Goal: Check status: Check status

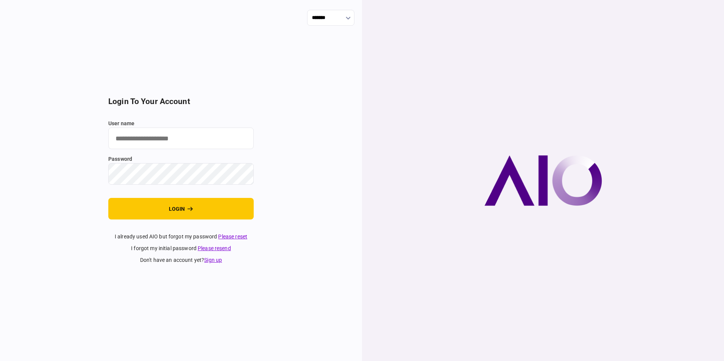
type input "**********"
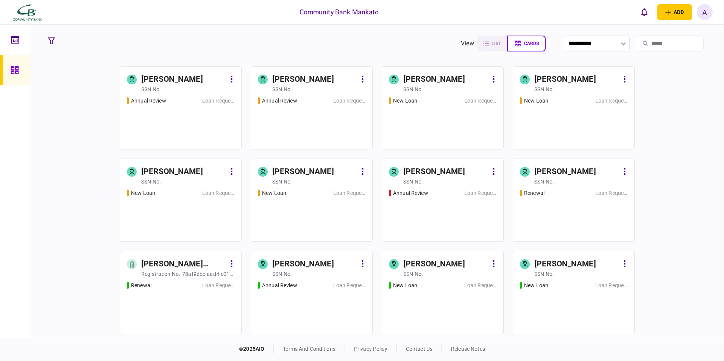
click at [185, 116] on div "Annual Review Loan Request" at bounding box center [181, 120] width 108 height 46
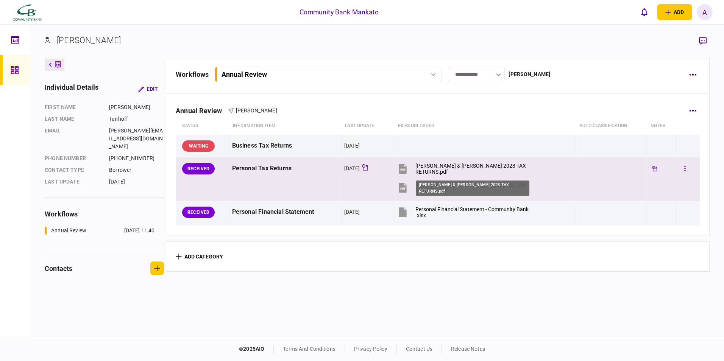
click at [421, 164] on div "TANHOFF, ROBERT & MICHELLE 2023 TAX RETURNS.pdf" at bounding box center [473, 169] width 114 height 12
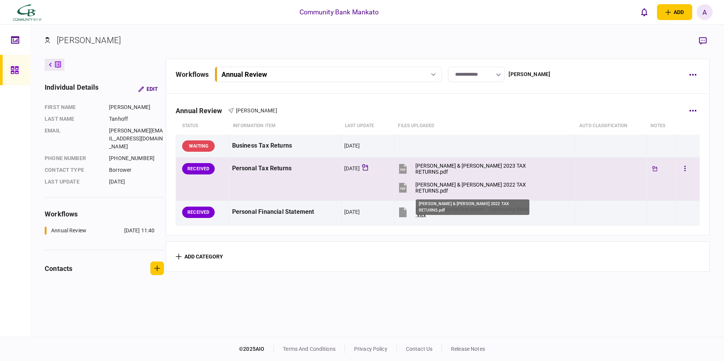
click at [428, 185] on div "TANHOFF, ROBERT & MICHELLE 2022 TAX RETURNS.pdf" at bounding box center [473, 188] width 114 height 12
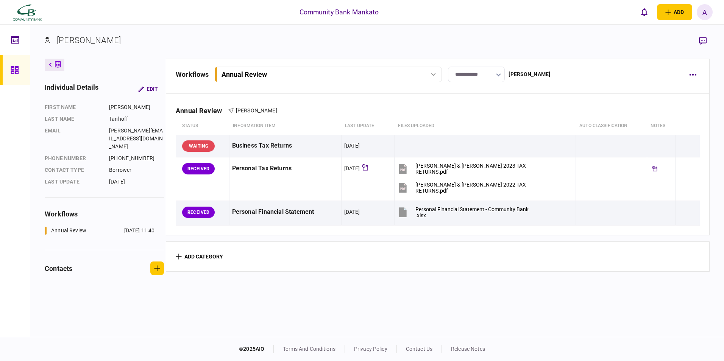
click at [707, 10] on div "A" at bounding box center [705, 12] width 16 height 16
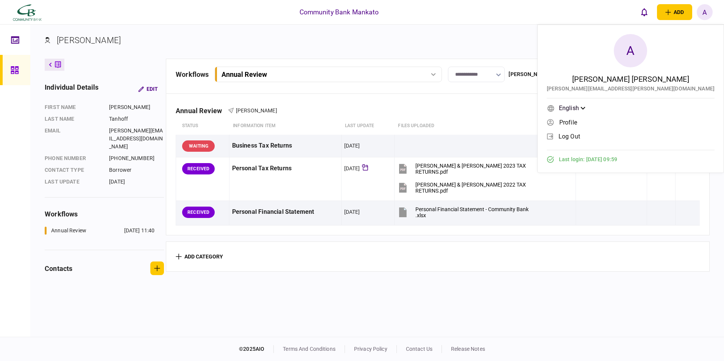
click at [580, 137] on span "log out" at bounding box center [570, 136] width 22 height 6
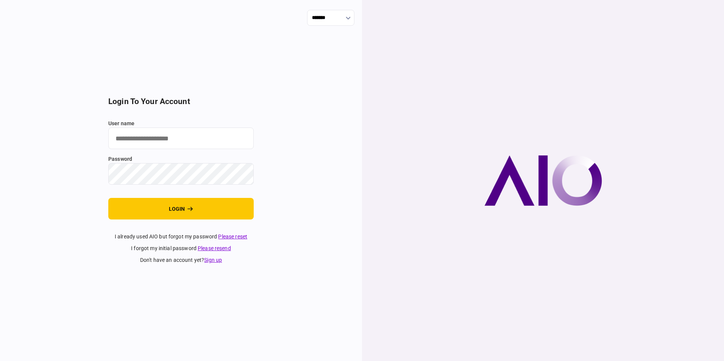
type input "**********"
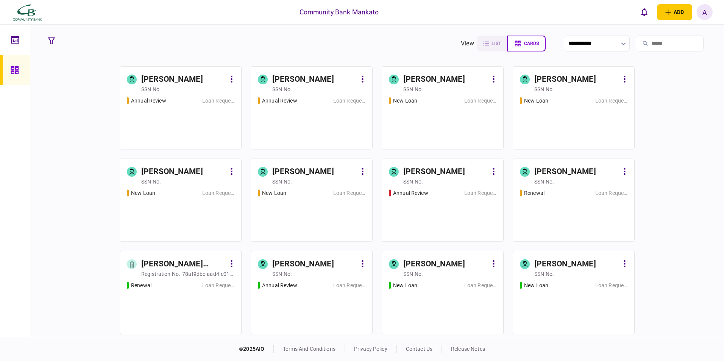
click at [233, 78] on button at bounding box center [232, 79] width 6 height 12
click at [162, 129] on div at bounding box center [362, 180] width 724 height 361
click at [231, 79] on icon at bounding box center [232, 79] width 2 height 7
drag, startPoint x: 178, startPoint y: 75, endPoint x: 165, endPoint y: 78, distance: 13.7
click at [178, 75] on div at bounding box center [362, 180] width 724 height 361
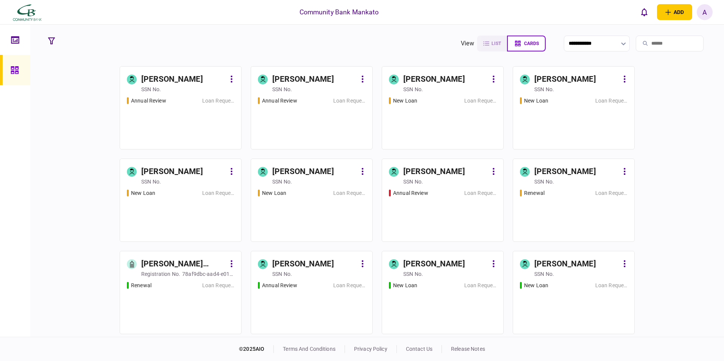
click at [137, 83] on div "[PERSON_NAME] SSN no." at bounding box center [181, 83] width 108 height 20
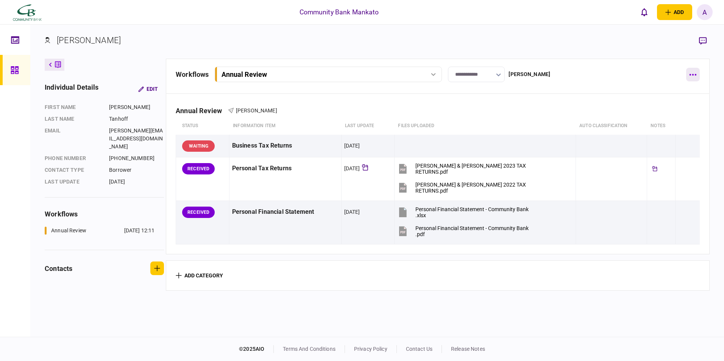
click at [691, 75] on icon "button" at bounding box center [693, 75] width 7 height 2
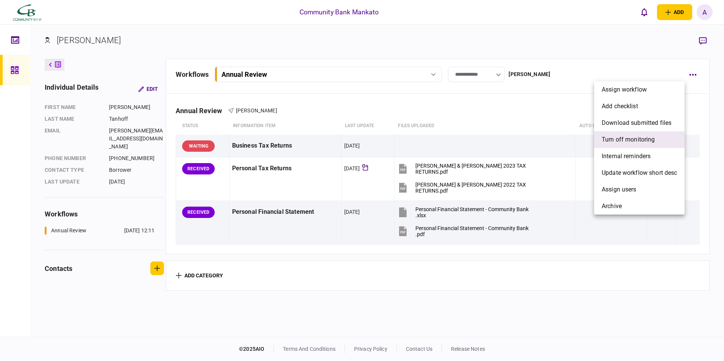
click at [622, 138] on span "Turn off monitoring" at bounding box center [628, 139] width 53 height 9
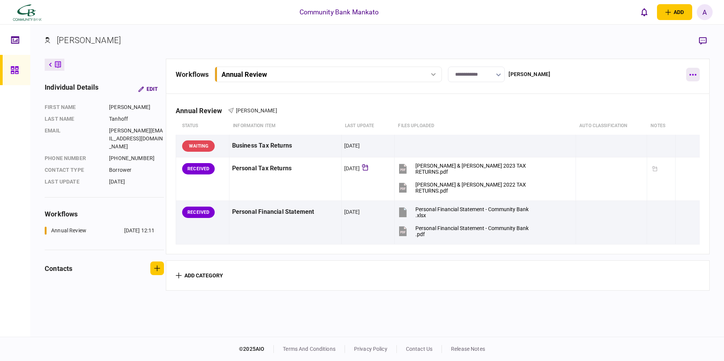
click at [692, 75] on icon "button" at bounding box center [693, 75] width 7 height 2
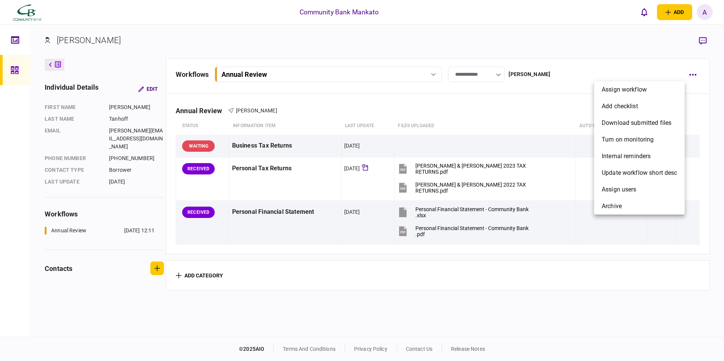
click at [455, 228] on div at bounding box center [362, 180] width 724 height 361
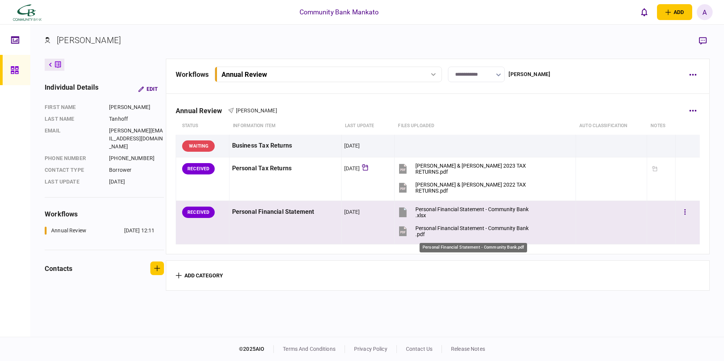
click at [427, 229] on div "Personal Financial Statement - Community Bank.pdf" at bounding box center [473, 231] width 114 height 12
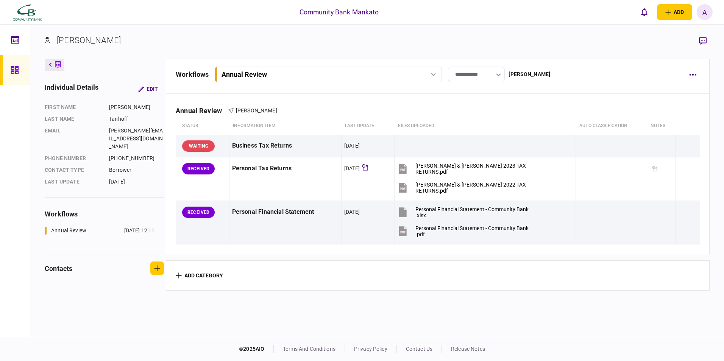
click at [704, 11] on div "A" at bounding box center [705, 12] width 16 height 16
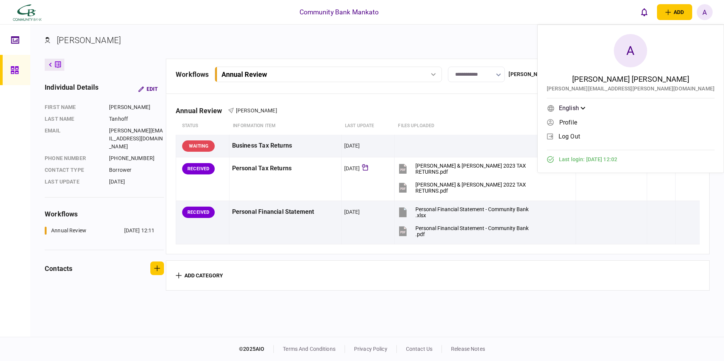
click at [580, 134] on span "log out" at bounding box center [570, 136] width 22 height 6
